Goal: Information Seeking & Learning: Learn about a topic

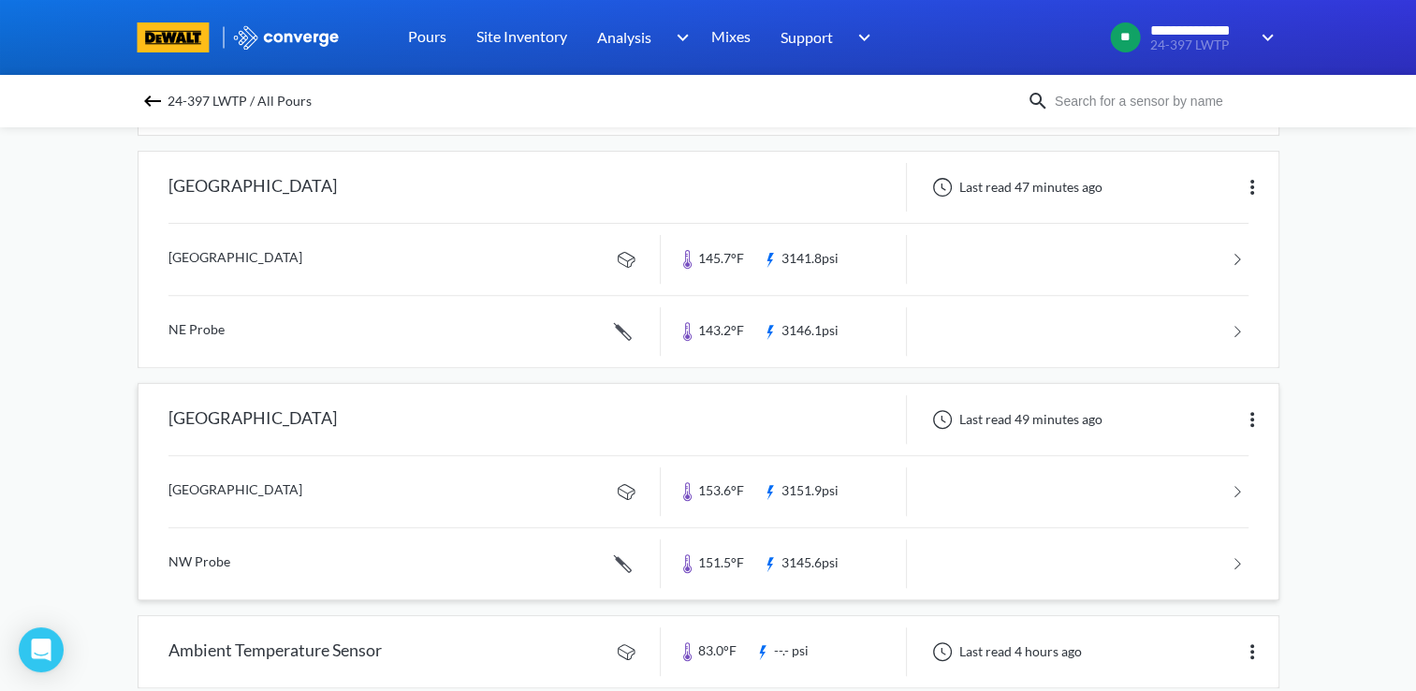
scroll to position [627, 0]
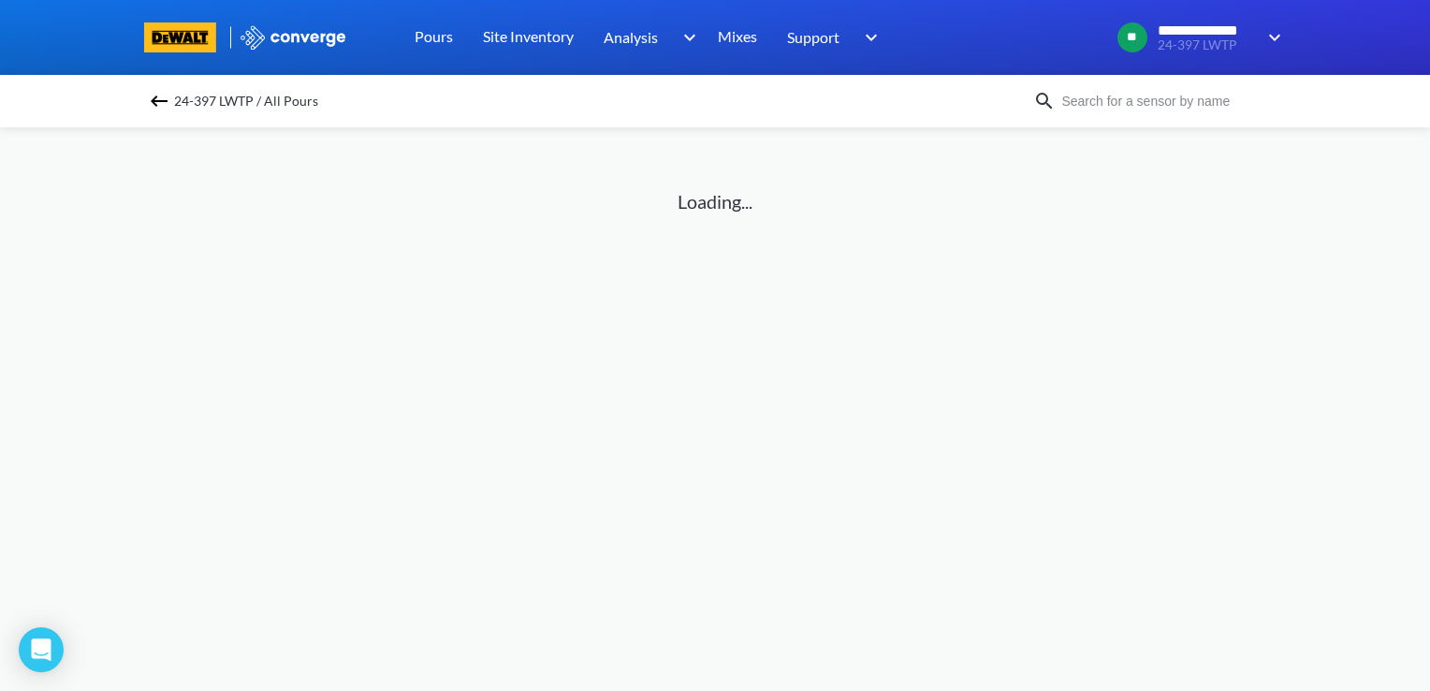
click at [157, 98] on img at bounding box center [159, 101] width 22 height 22
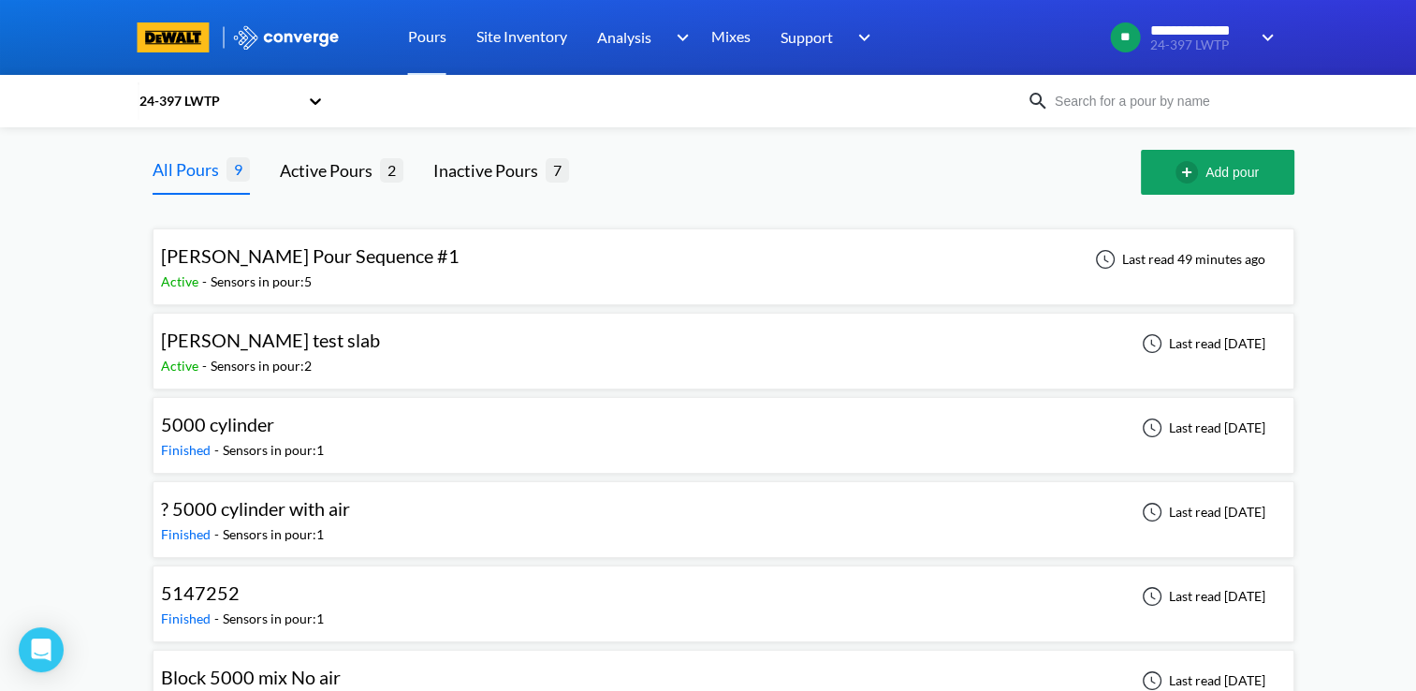
click at [285, 269] on div "[PERSON_NAME] Pour Sequence #1" at bounding box center [310, 255] width 298 height 29
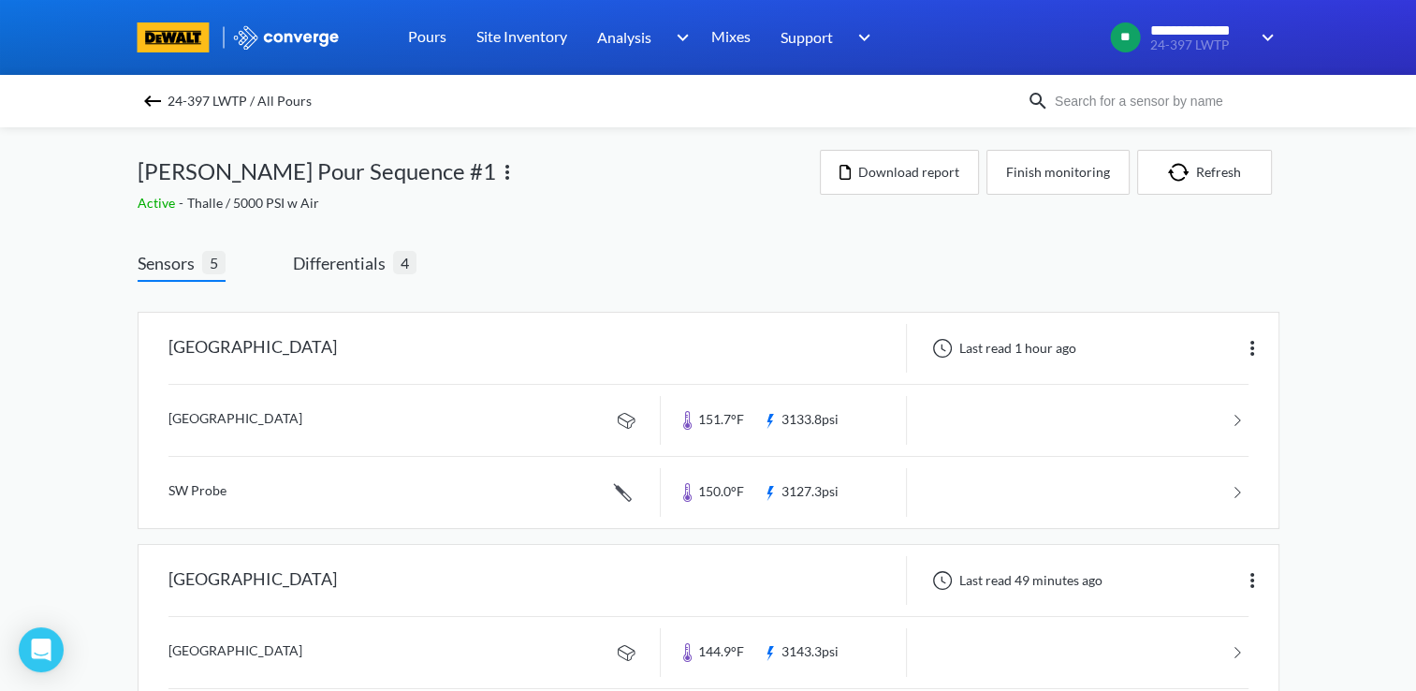
click at [88, 234] on div "**********" at bounding box center [708, 675] width 1416 height 1350
click at [347, 266] on span "Differentials" at bounding box center [343, 263] width 100 height 26
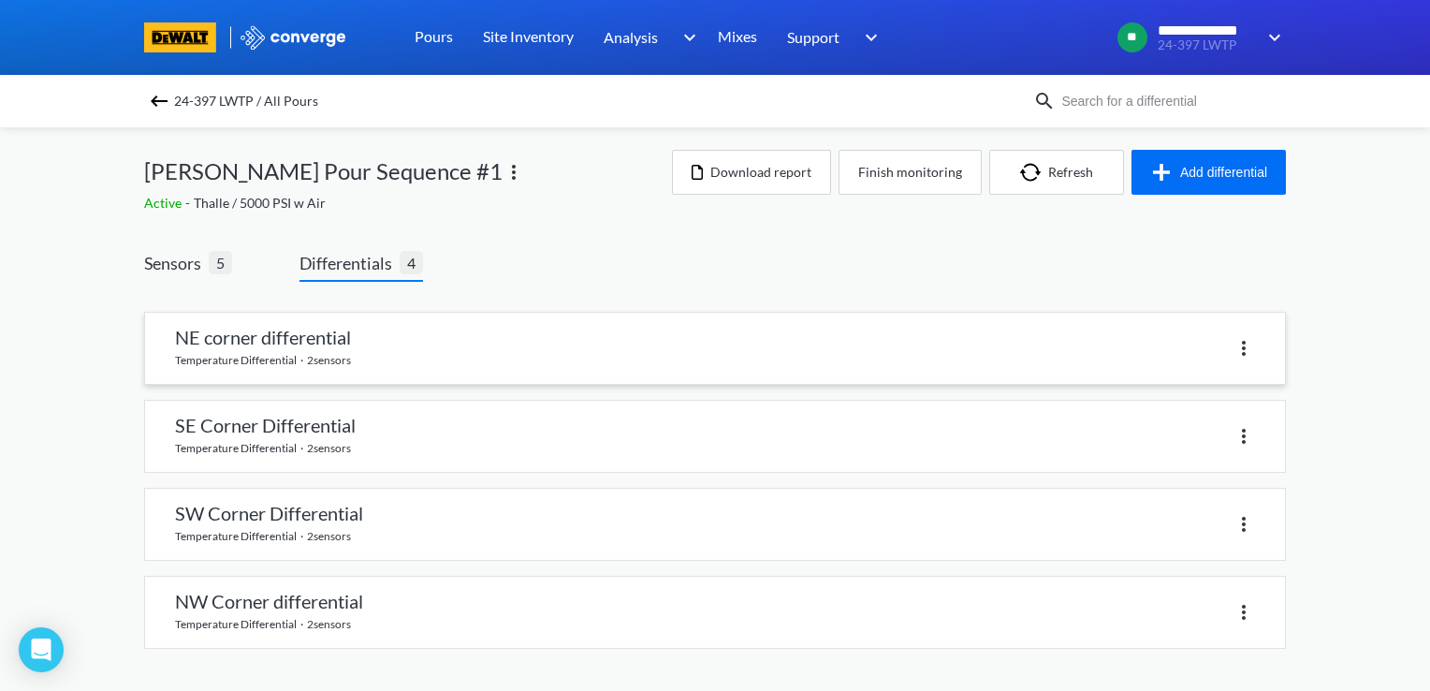
click at [336, 339] on link at bounding box center [715, 348] width 1140 height 71
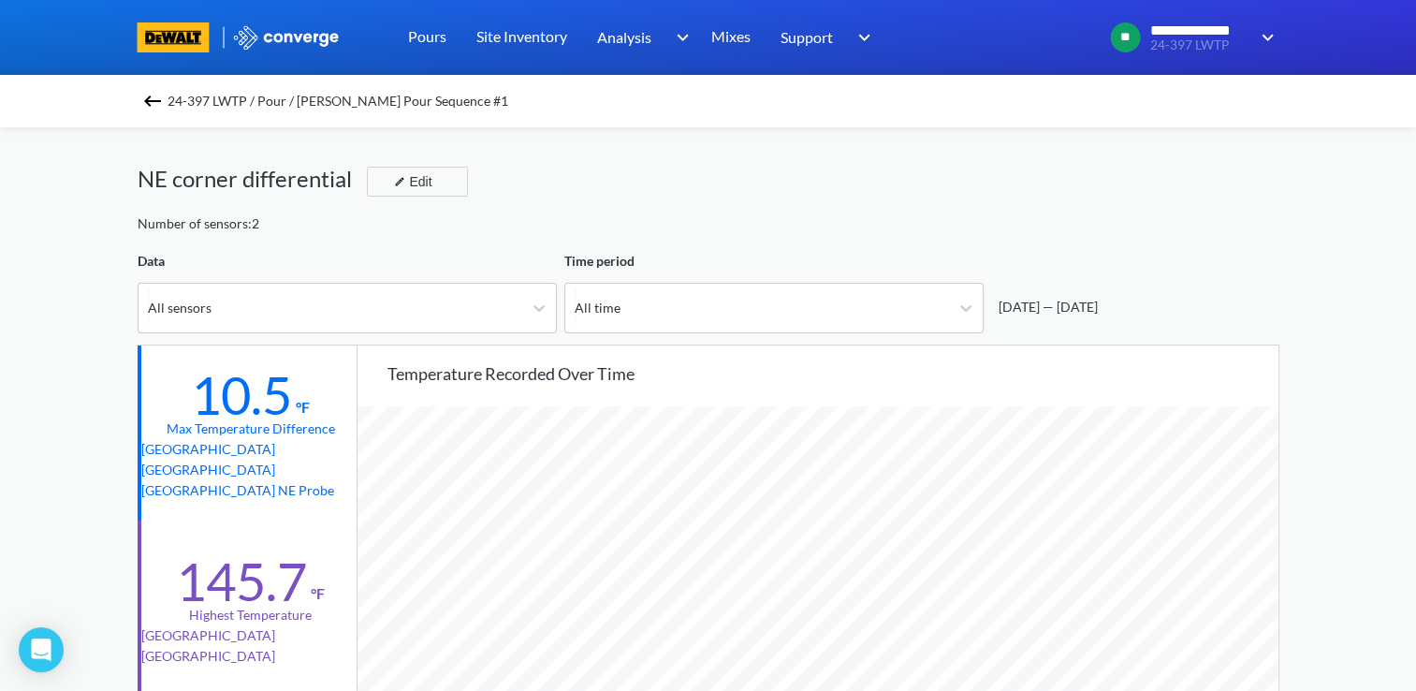
scroll to position [1566, 1415]
click at [157, 102] on img at bounding box center [152, 101] width 22 height 22
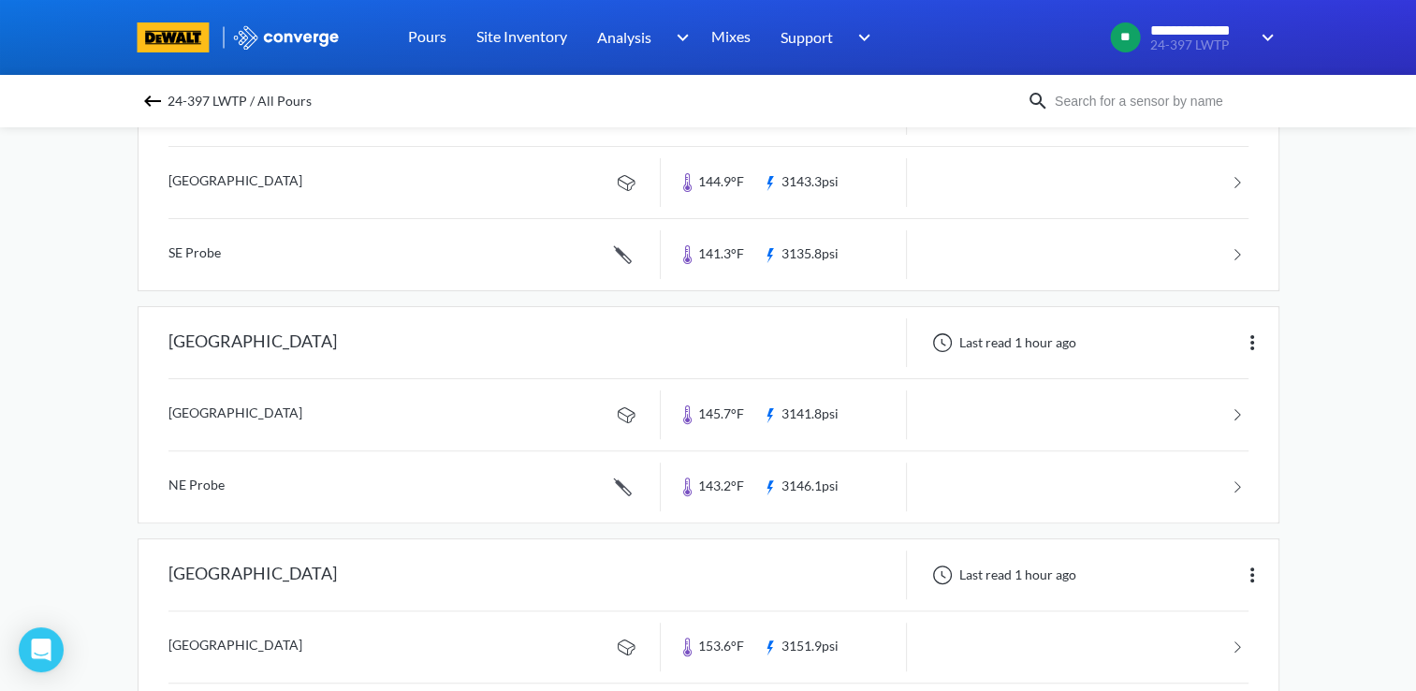
scroll to position [472, 0]
click at [619, 550] on div "[GEOGRAPHIC_DATA]" at bounding box center [399, 572] width 522 height 49
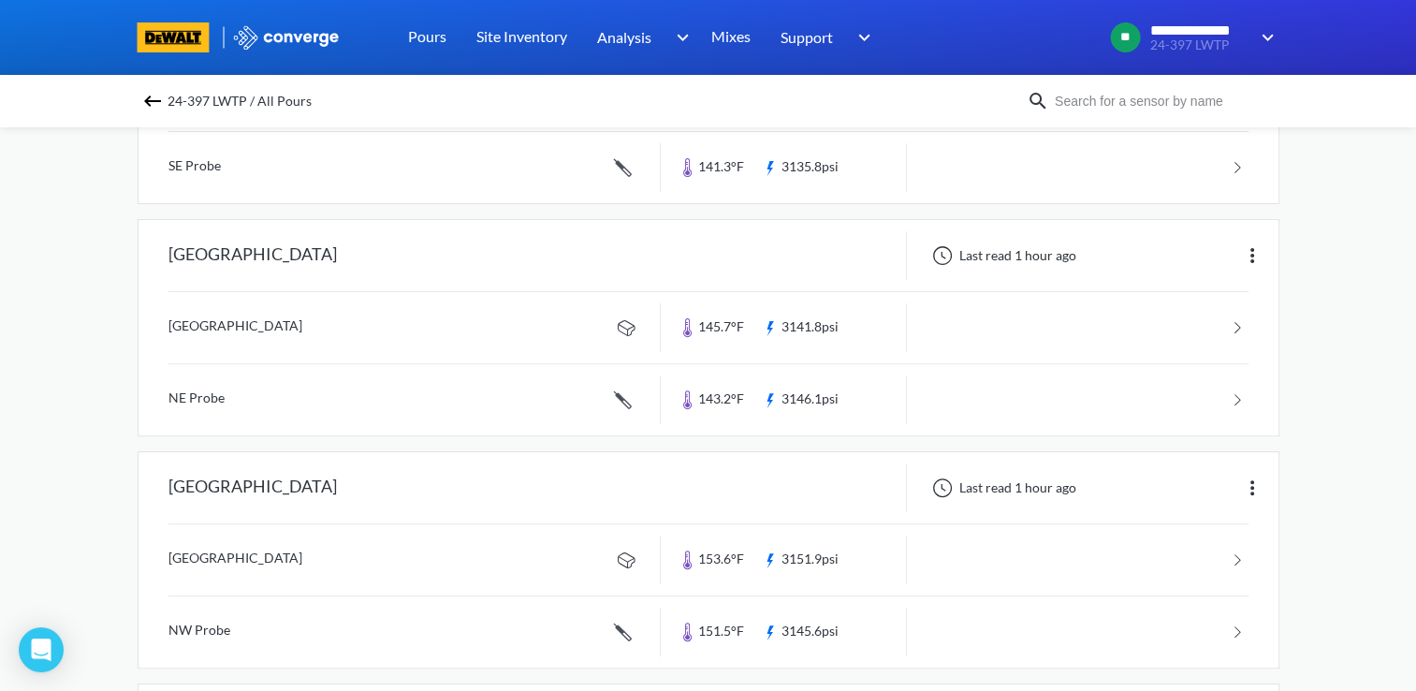
scroll to position [554, 0]
click at [486, 264] on div "[GEOGRAPHIC_DATA]" at bounding box center [399, 258] width 522 height 49
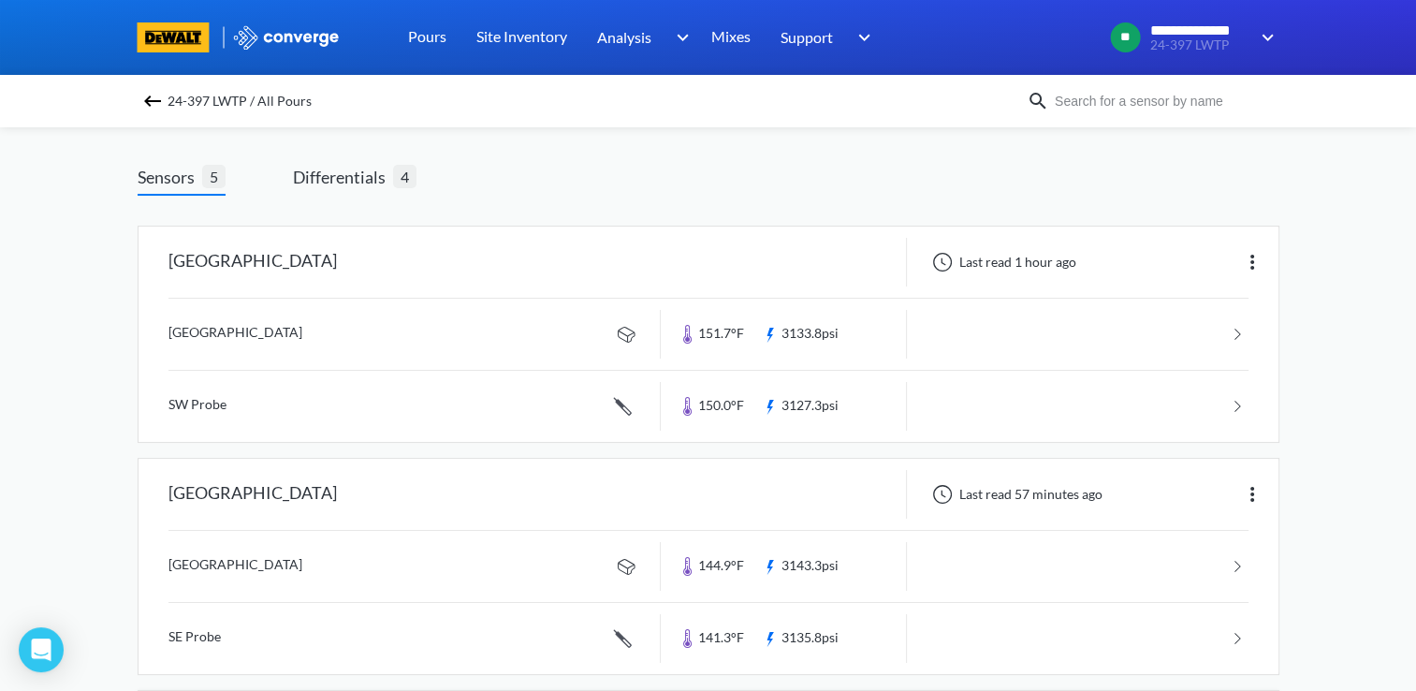
scroll to position [81, 0]
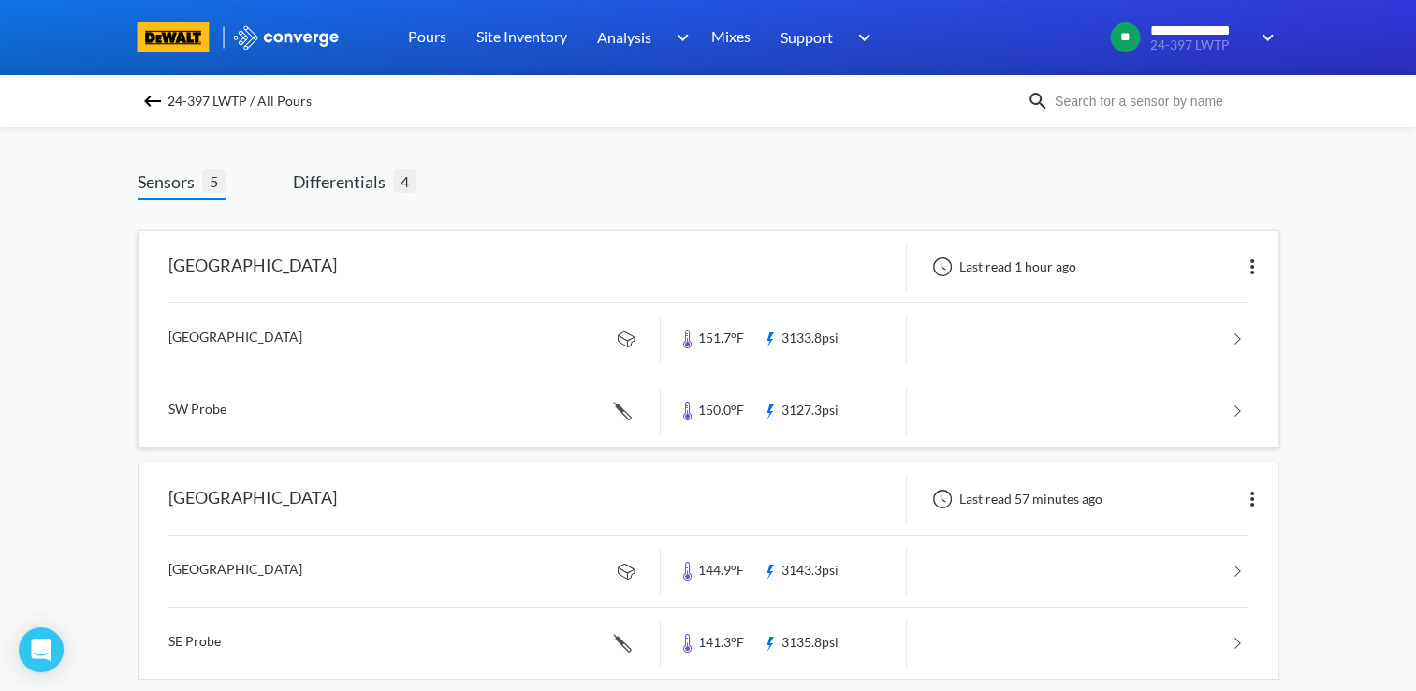
click at [404, 279] on div "[GEOGRAPHIC_DATA]" at bounding box center [399, 266] width 522 height 49
click at [325, 339] on link at bounding box center [708, 338] width 1080 height 71
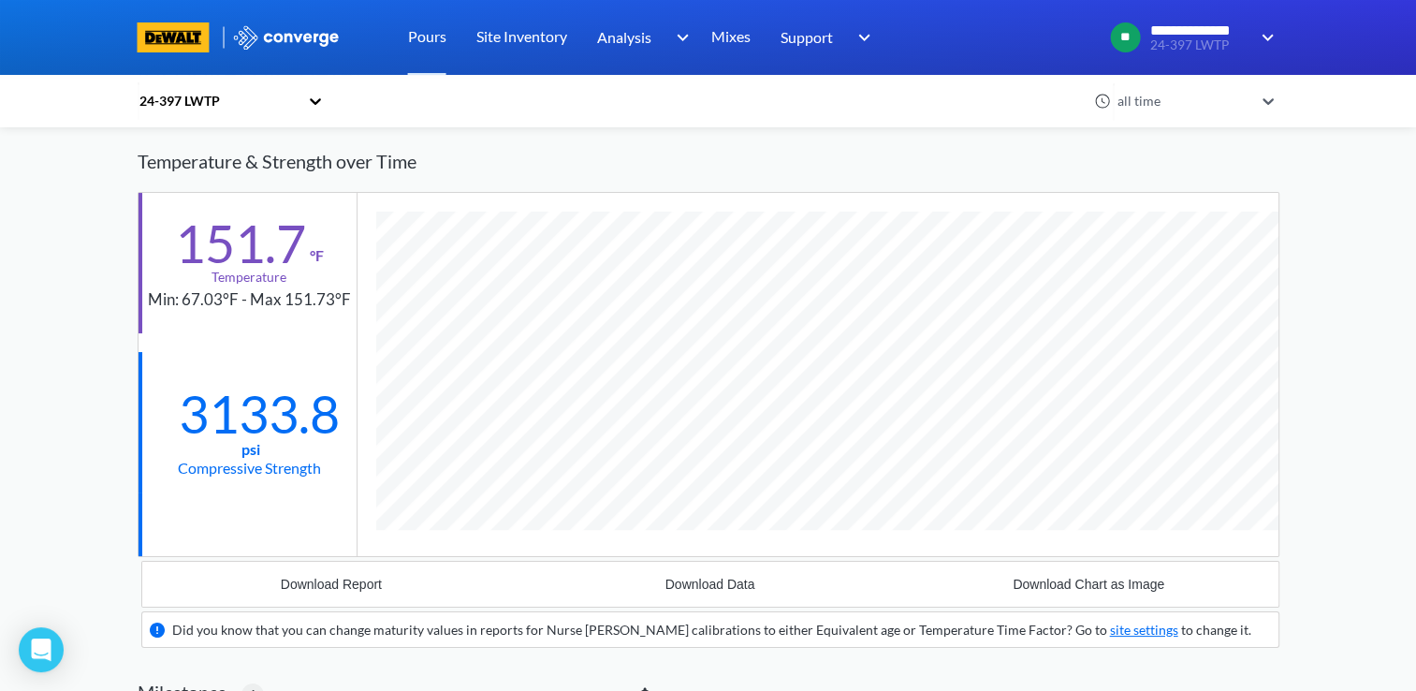
scroll to position [130, 0]
